Goal: Task Accomplishment & Management: Complete application form

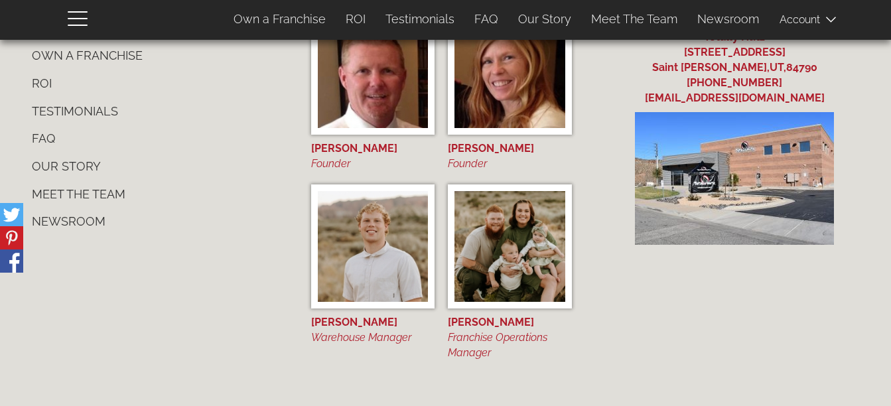
scroll to position [1238, 0]
drag, startPoint x: 0, startPoint y: 0, endPoint x: 319, endPoint y: 230, distance: 393.2
click at [319, 230] on img at bounding box center [373, 246] width 111 height 111
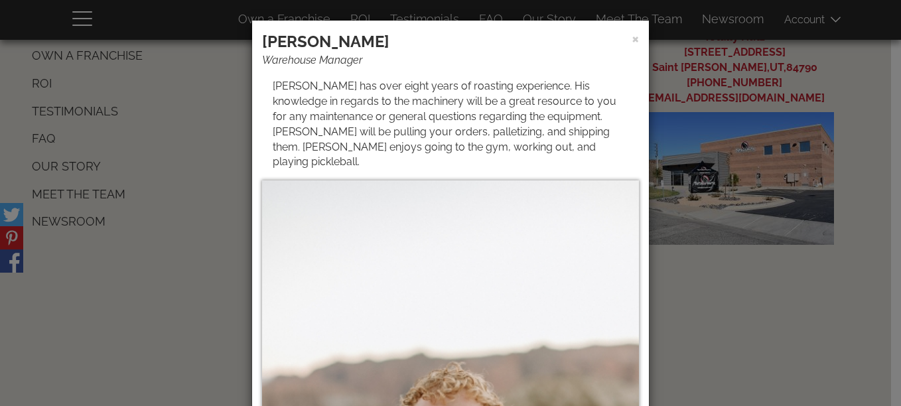
click at [688, 264] on div "× Dawson Barker Warehouse Manager Dawson has over eight years of roasting exper…" at bounding box center [450, 203] width 901 height 406
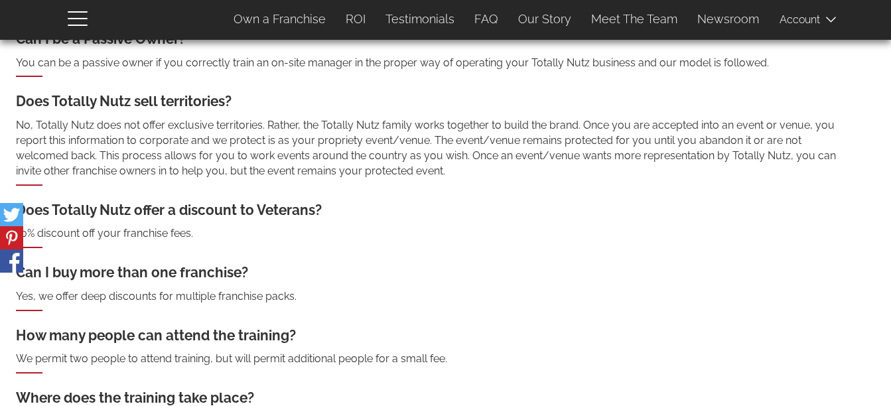
scroll to position [0, 0]
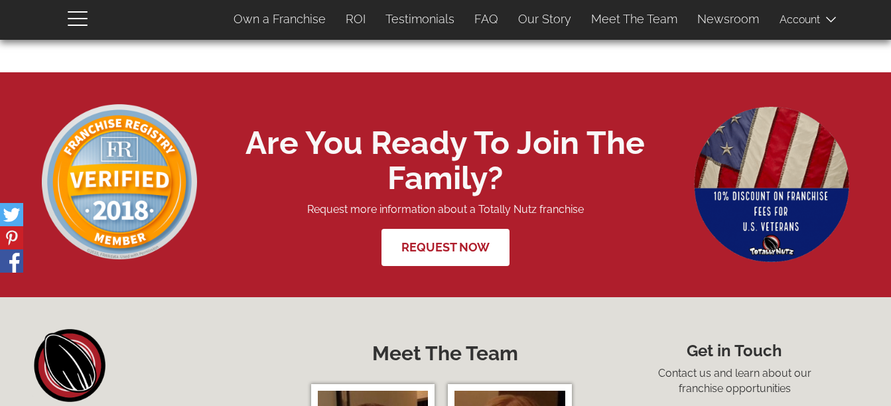
scroll to position [4715, 0]
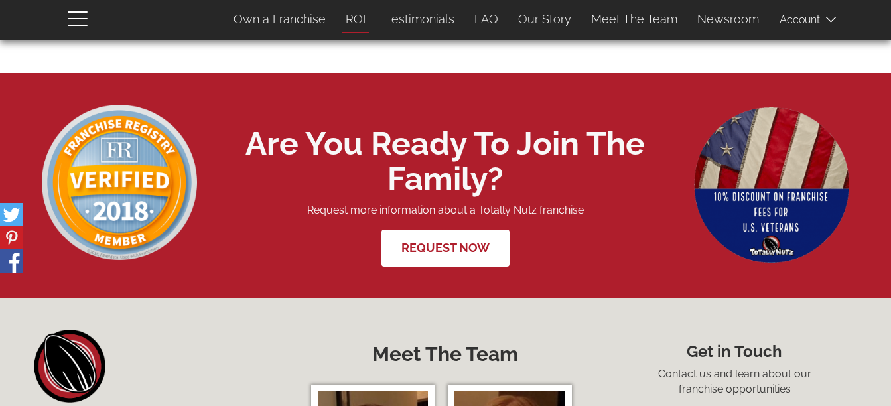
click at [361, 17] on link "ROI" at bounding box center [356, 19] width 40 height 28
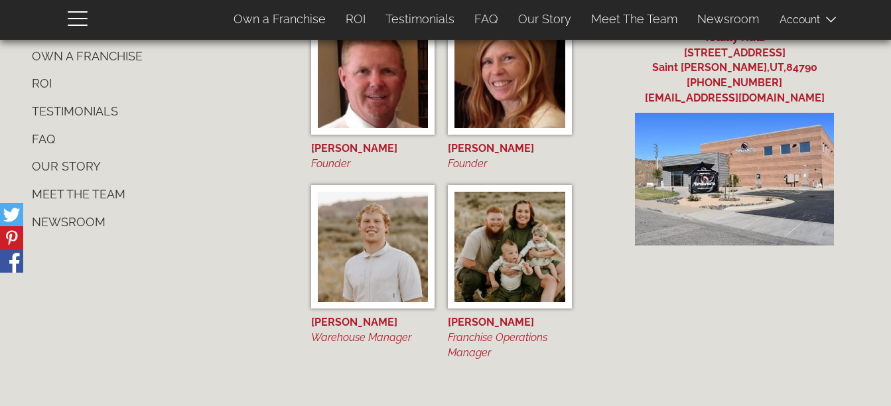
scroll to position [5089, 0]
click at [88, 228] on link "Newsroom" at bounding box center [157, 222] width 270 height 28
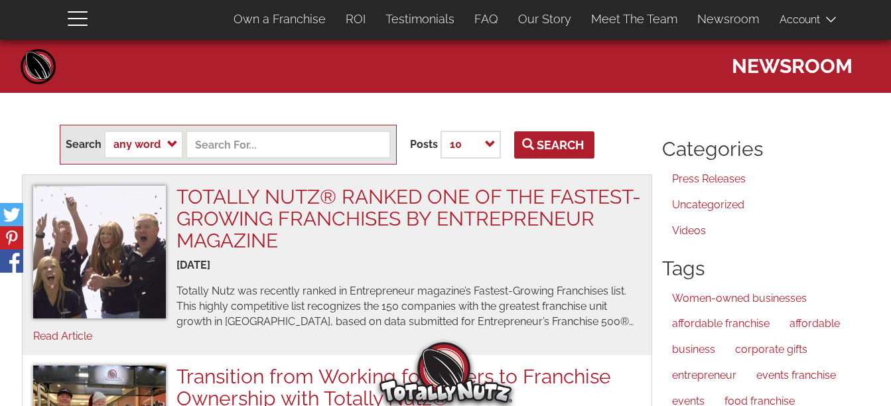
click at [841, 16] on span at bounding box center [813, 19] width 66 height 27
click at [278, 19] on link "Own a Franchise" at bounding box center [280, 19] width 112 height 28
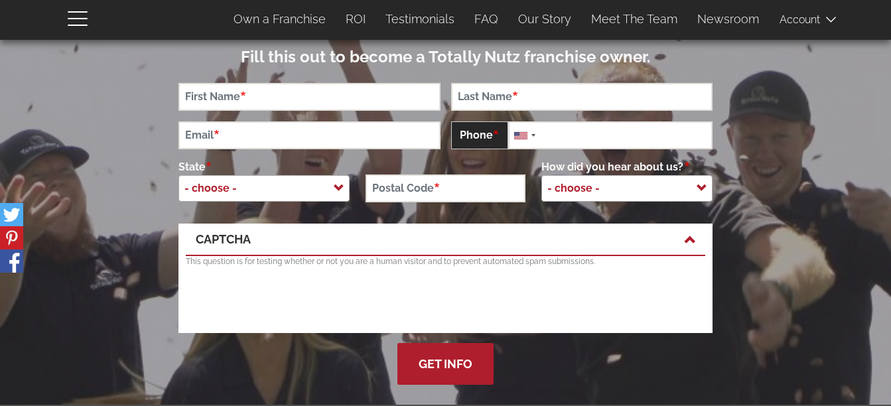
scroll to position [93, 0]
click at [263, 191] on span "- choose -" at bounding box center [264, 188] width 171 height 27
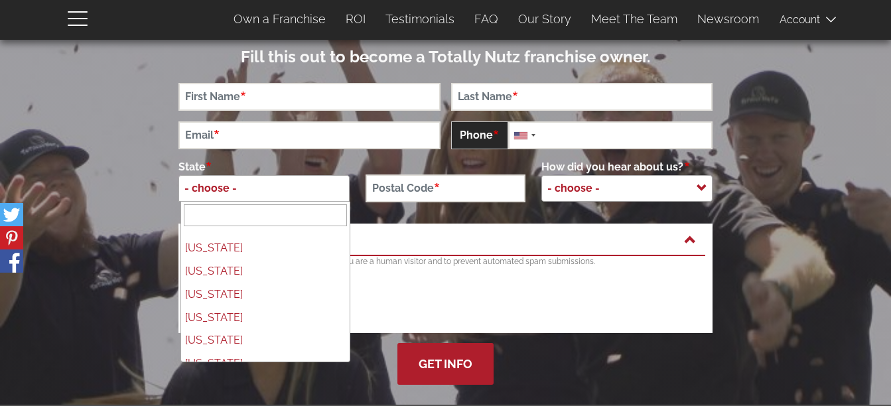
scroll to position [0, 0]
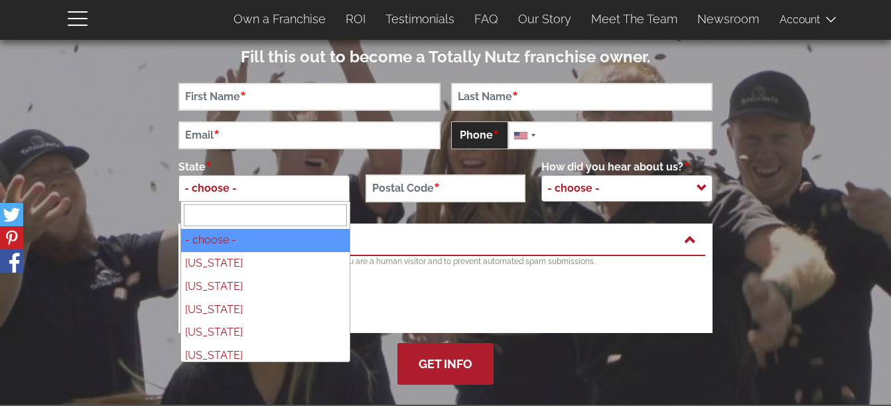
click at [122, 198] on section at bounding box center [445, 202] width 891 height 405
